Goal: Information Seeking & Learning: Learn about a topic

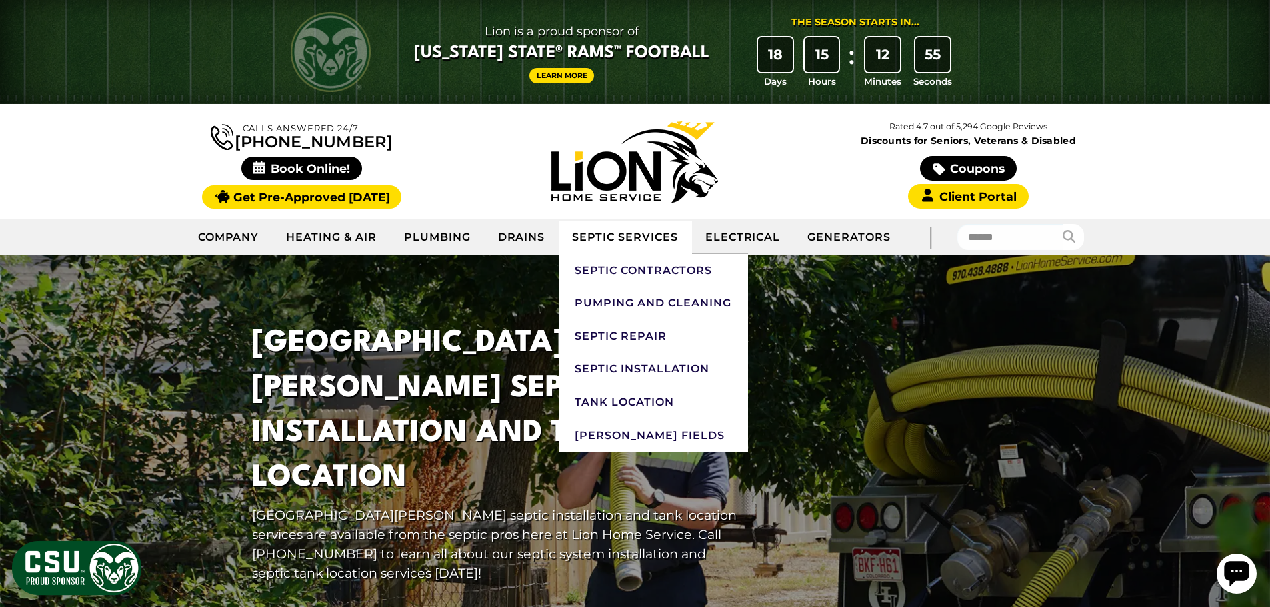
click at [632, 239] on link "Septic Services" at bounding box center [625, 237] width 133 height 33
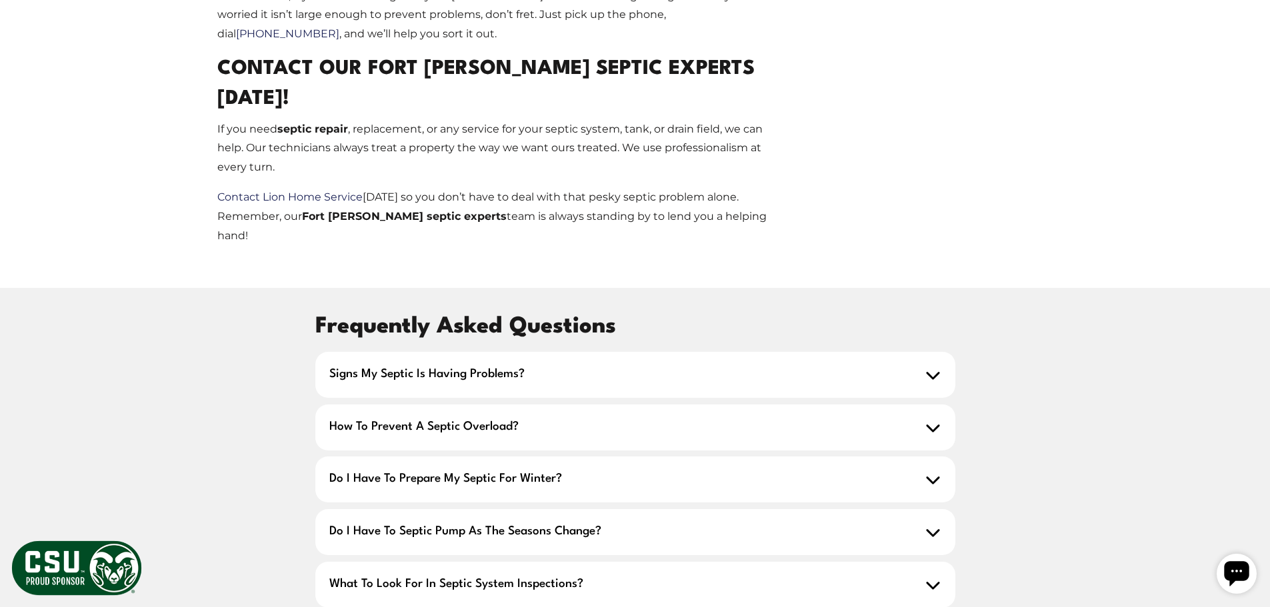
scroll to position [1533, 0]
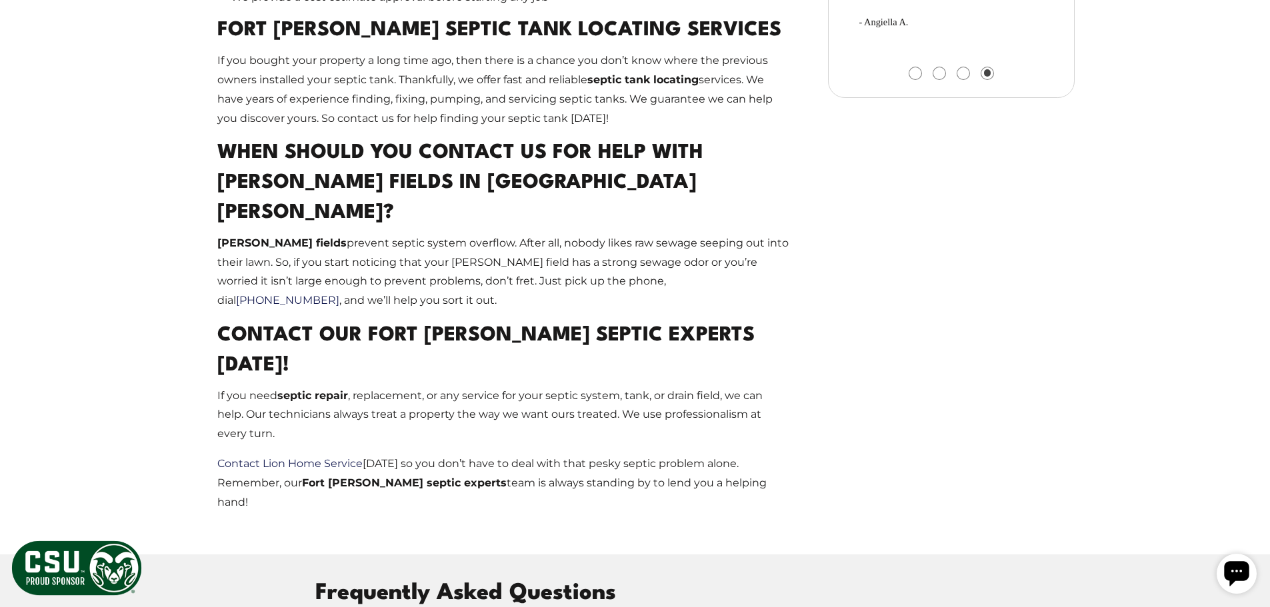
click at [1225, 567] on icon "Open chat widget" at bounding box center [1236, 573] width 25 height 25
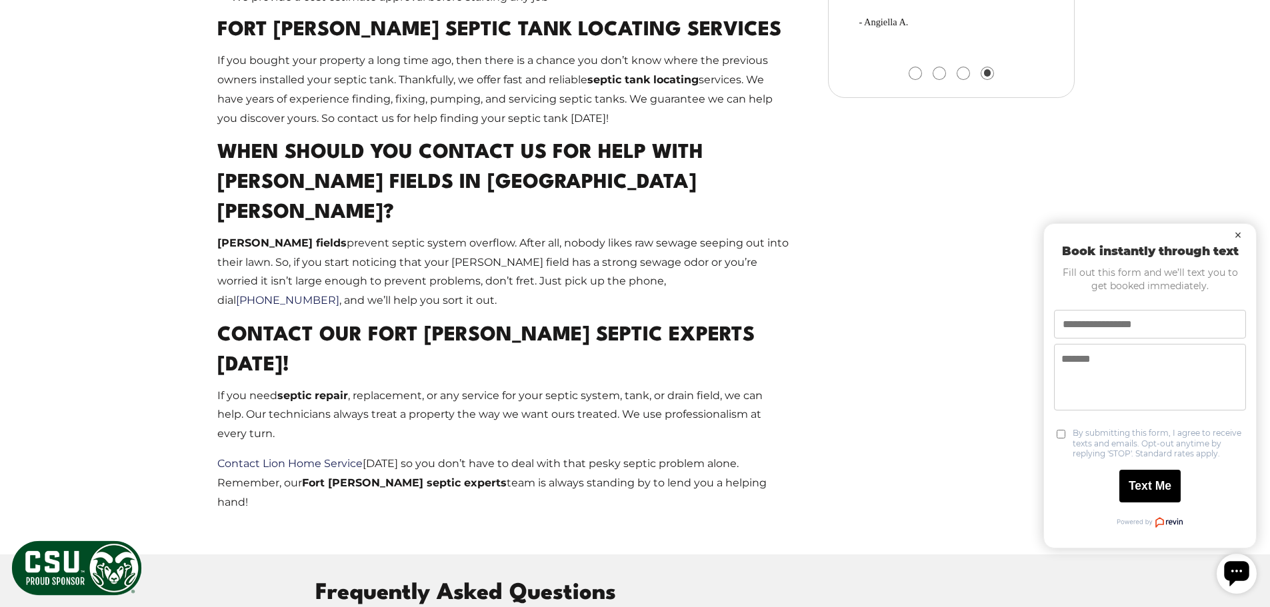
click at [1239, 229] on button "×" at bounding box center [1238, 235] width 16 height 16
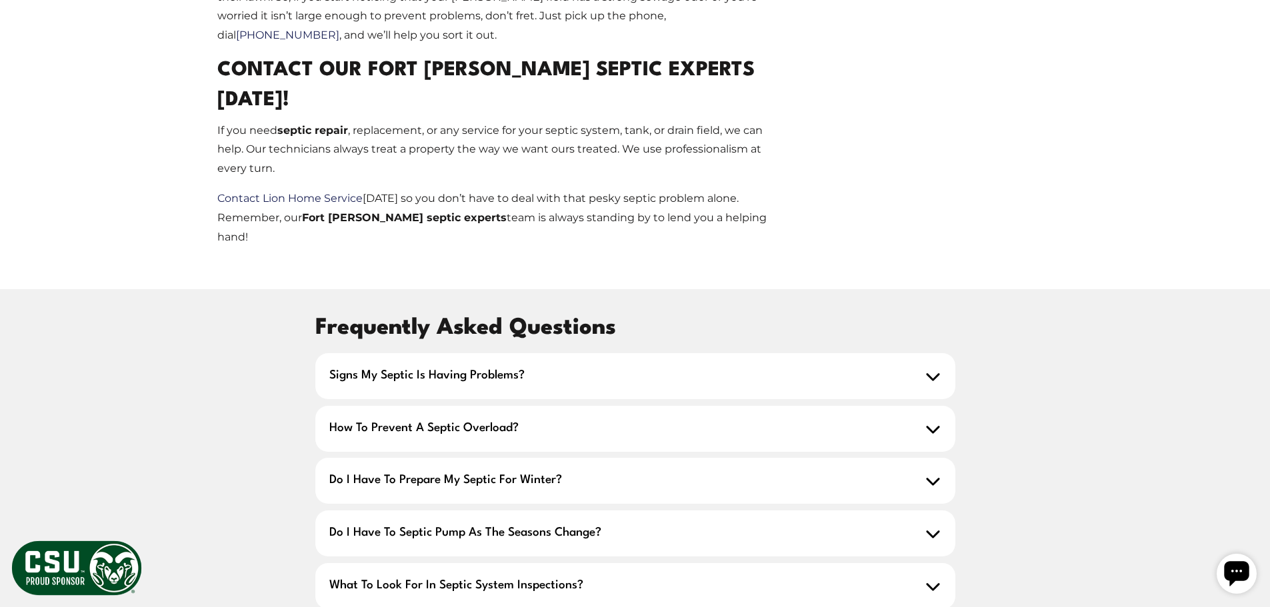
scroll to position [1800, 0]
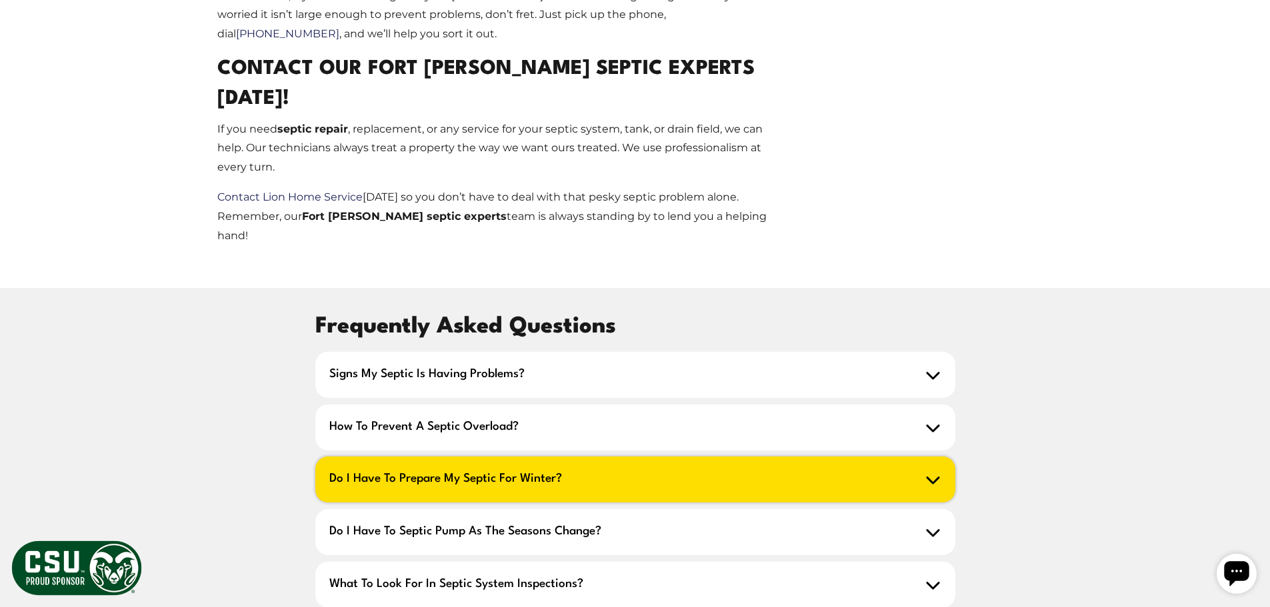
click at [935, 472] on icon at bounding box center [932, 479] width 15 height 15
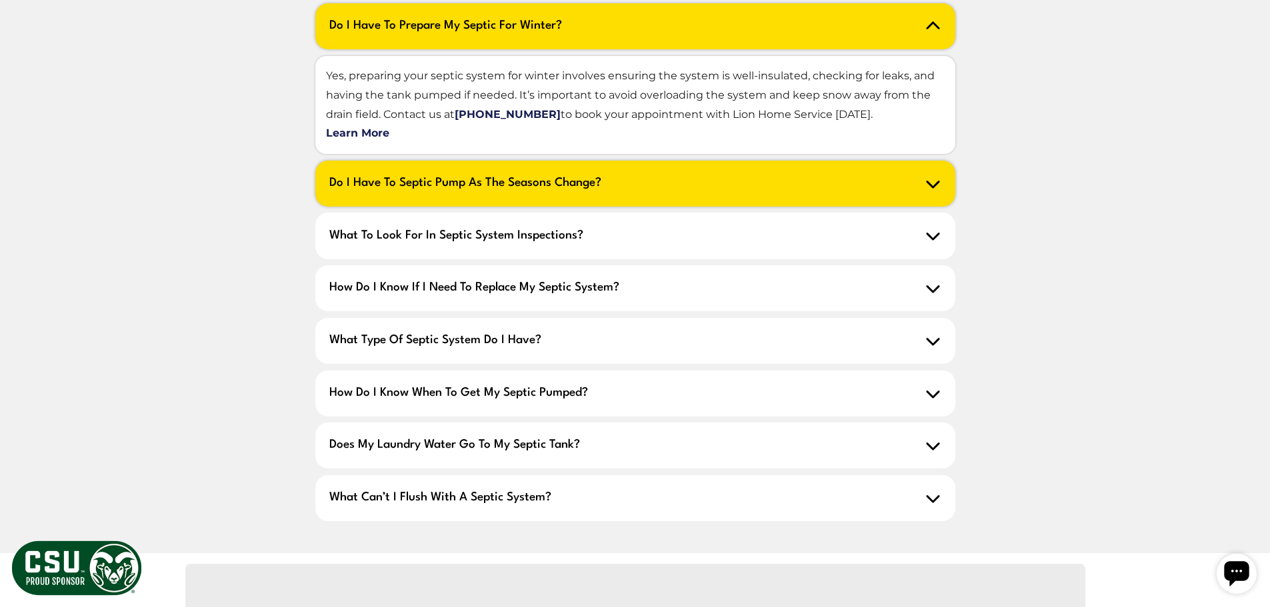
scroll to position [2267, 0]
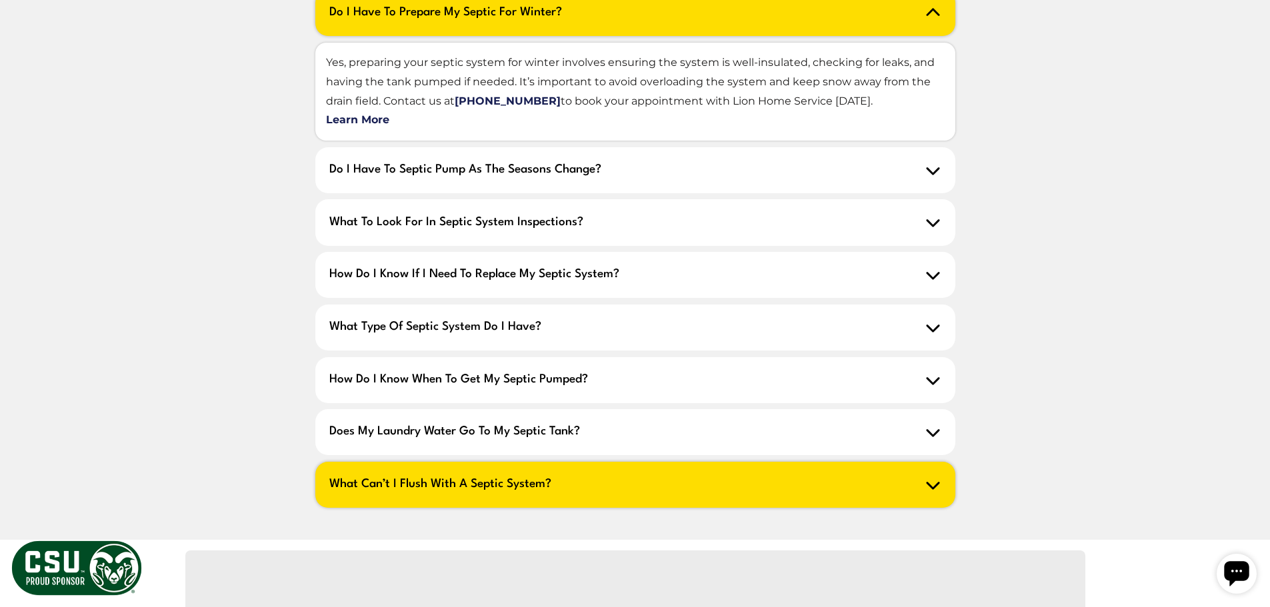
click at [933, 477] on icon at bounding box center [932, 484] width 15 height 15
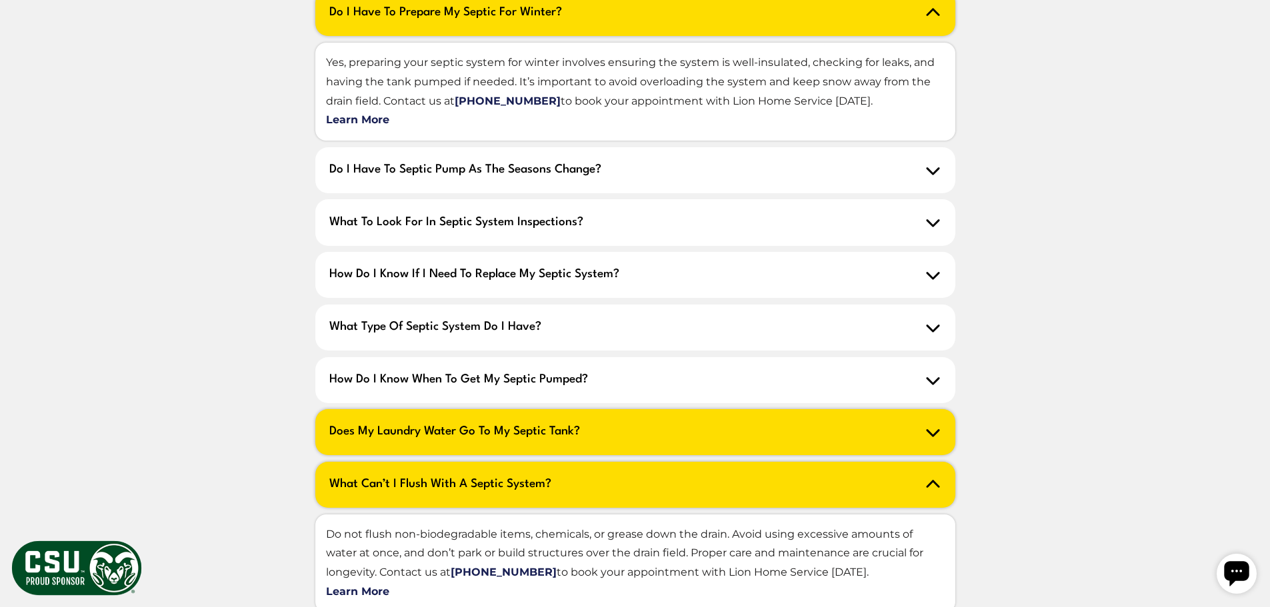
click at [933, 425] on icon at bounding box center [932, 432] width 15 height 15
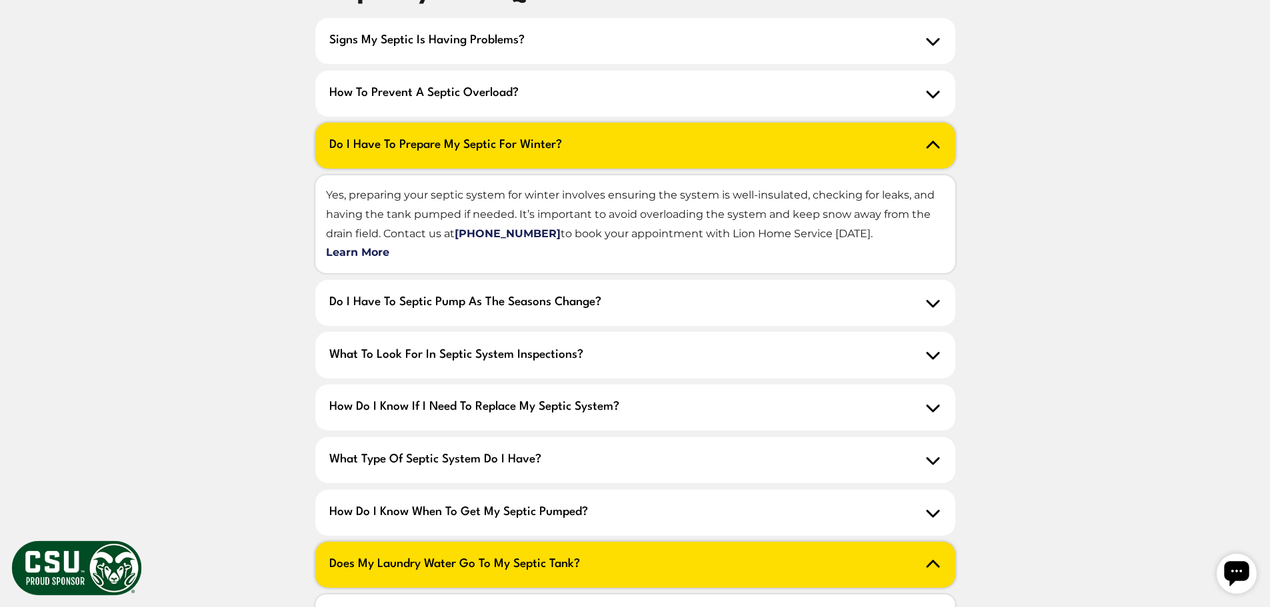
scroll to position [2133, 0]
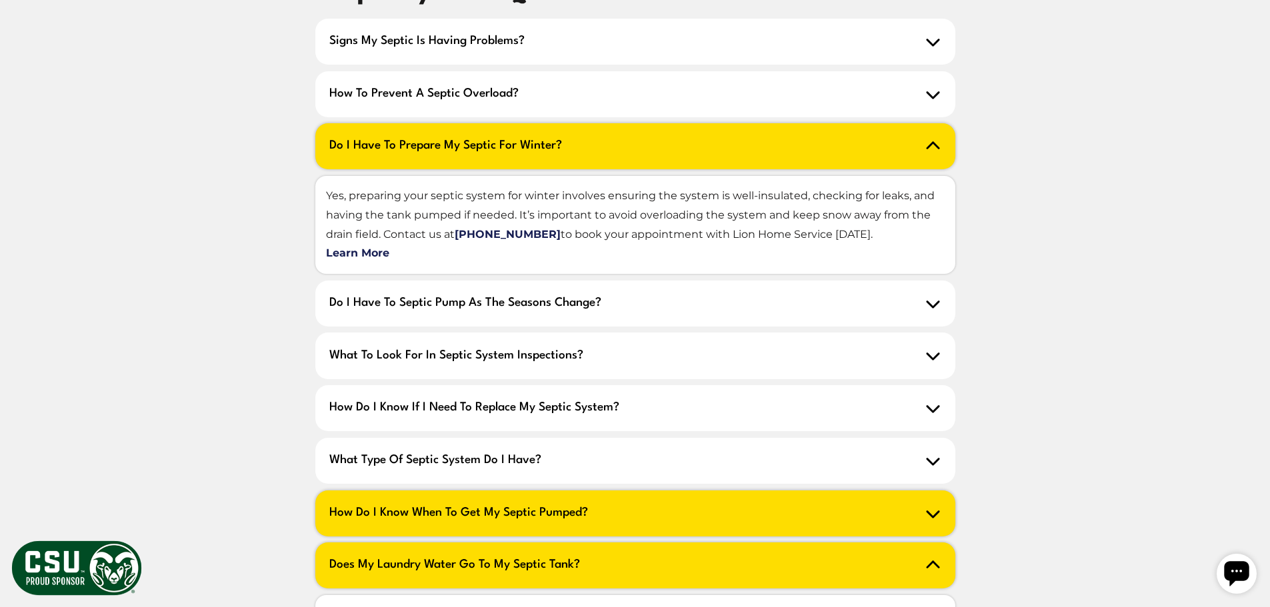
click at [943, 491] on h2 "How do I know when to get my septic pumped?" at bounding box center [635, 514] width 640 height 46
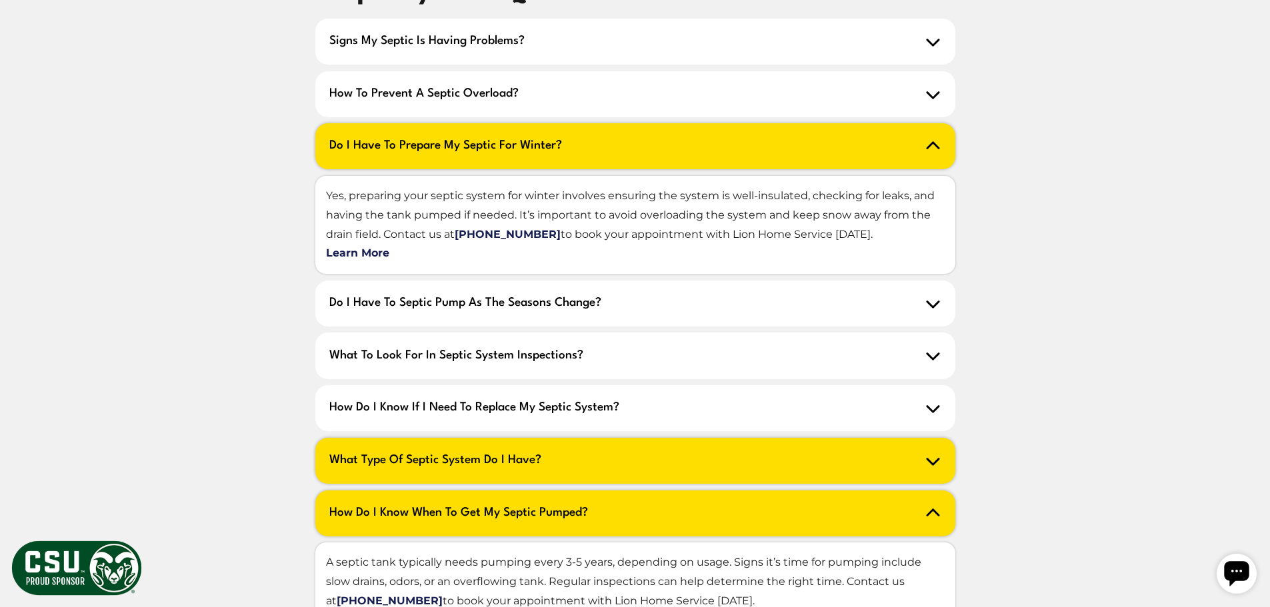
scroll to position [2067, 0]
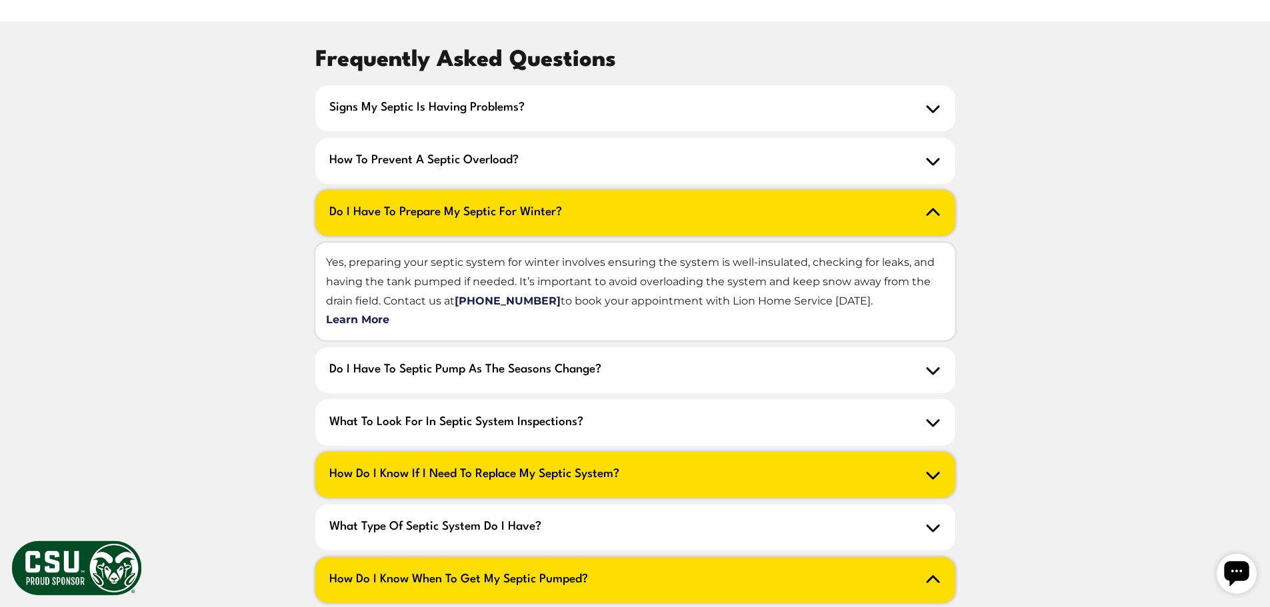
click at [623, 452] on h2 "How do I know if I need to replace my septic system?" at bounding box center [635, 475] width 640 height 46
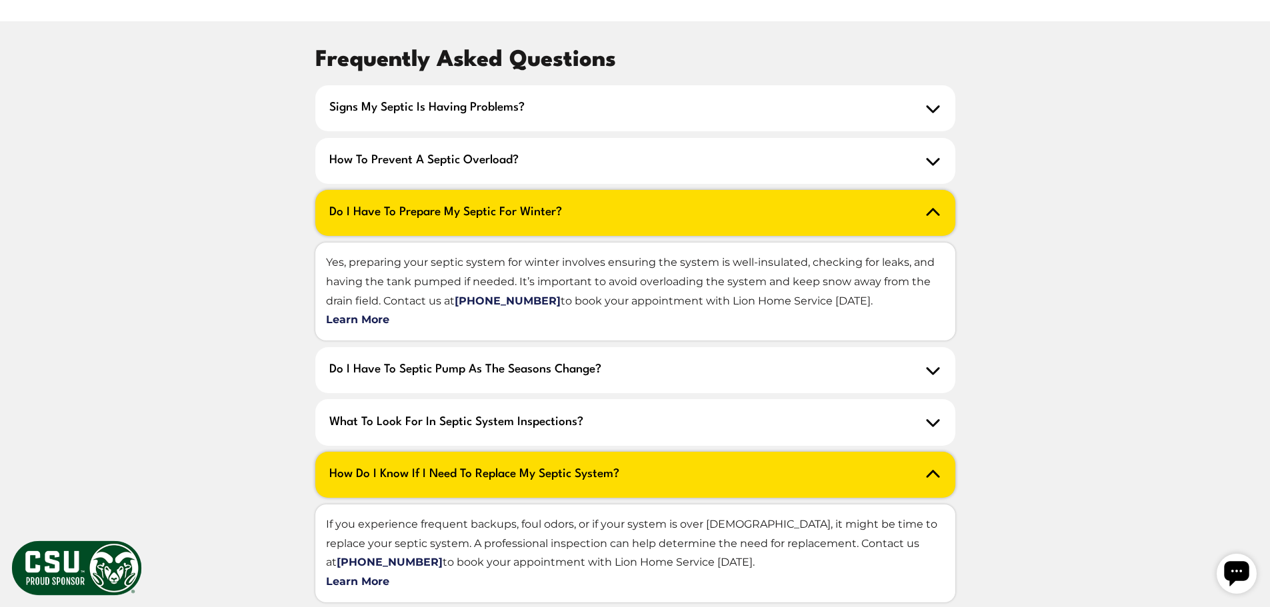
drag, startPoint x: 1121, startPoint y: 233, endPoint x: 1113, endPoint y: 237, distance: 8.9
click at [1115, 236] on div "Frequently Asked Questions Signs my septic is having problems? Signs of septic …" at bounding box center [635, 590] width 1067 height 1094
